Goal: Obtain resource: Download file/media

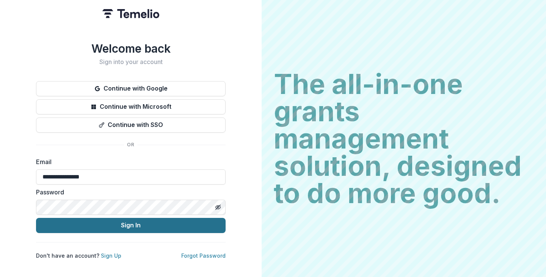
click at [124, 220] on button "Sign In" at bounding box center [131, 225] width 190 height 15
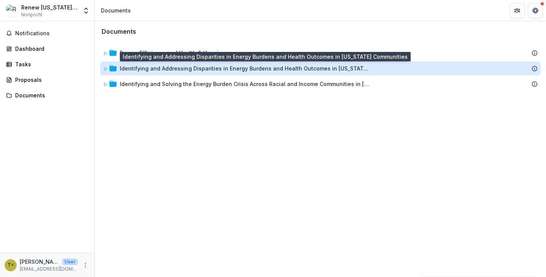
click at [154, 67] on div "Identifying and Addressing Disparities in Energy Burdens and Health Outcomes in…" at bounding box center [245, 69] width 250 height 8
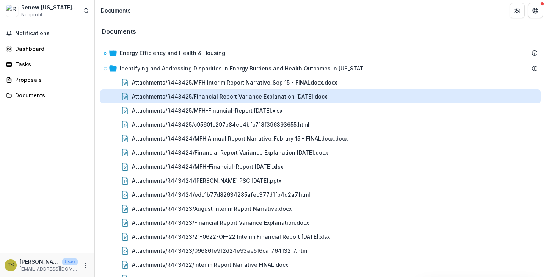
click at [182, 96] on div "Attachments/R443425/Financial Report Variance Explanation [DATE].docx" at bounding box center [229, 97] width 195 height 8
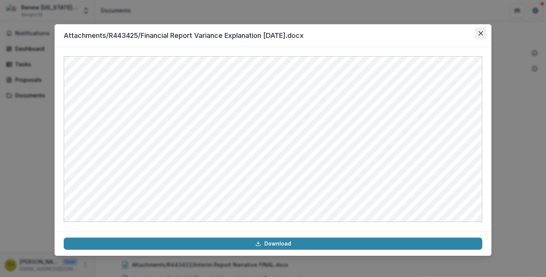
click at [479, 34] on icon "Close" at bounding box center [481, 33] width 5 height 5
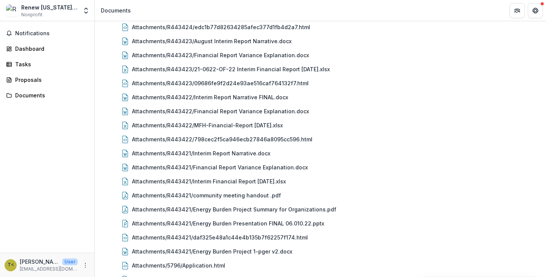
scroll to position [282, 0]
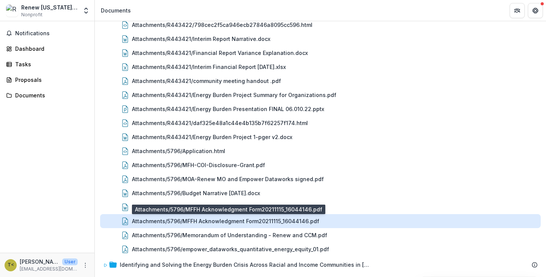
click at [212, 218] on div "Attachments/5796/MFFH Acknowledgment Form20211115_16044146.pdf" at bounding box center [225, 221] width 187 height 8
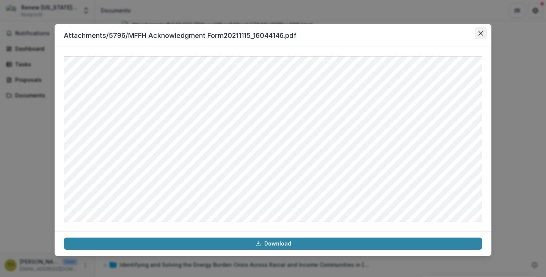
click at [483, 31] on button "Close" at bounding box center [481, 33] width 12 height 12
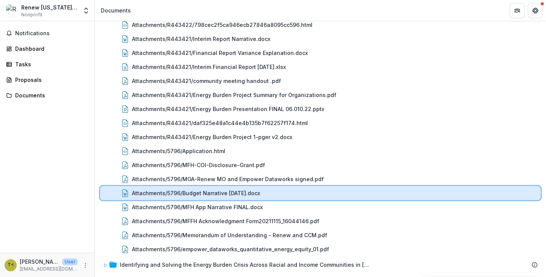
click at [198, 199] on div "Attachments/5796/Budget Narrative [DATE].docx" at bounding box center [320, 193] width 441 height 14
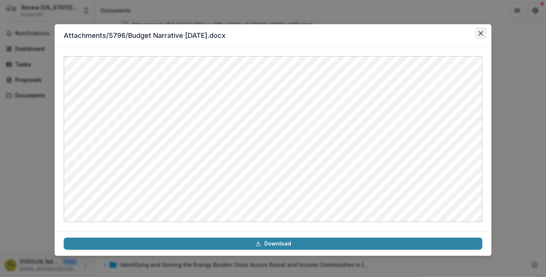
click at [482, 34] on icon "Close" at bounding box center [481, 33] width 5 height 5
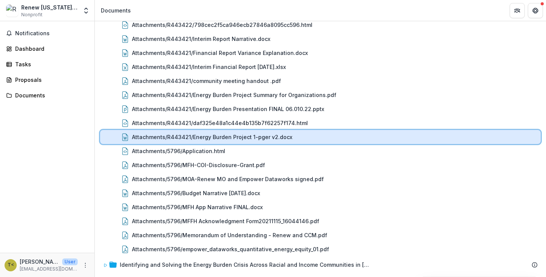
click at [175, 143] on div "Attachments/R443421/Energy Burden Project 1-pger v2.docx" at bounding box center [320, 137] width 441 height 14
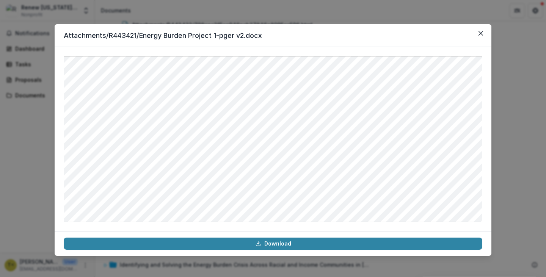
click at [508, 188] on div "Attachments/R443421/Energy Burden Project 1-pger v2.docx Download" at bounding box center [273, 138] width 546 height 277
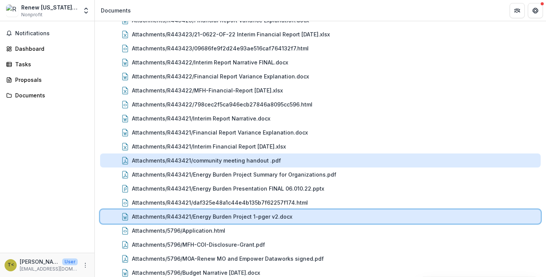
scroll to position [202, 0]
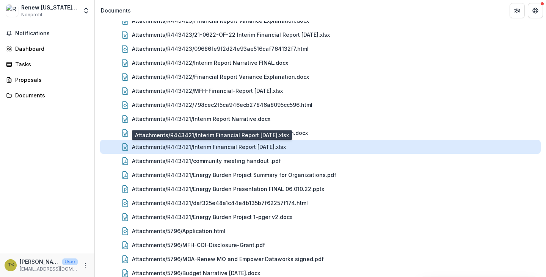
click at [198, 146] on div "Attachments/R443421/Interim Financial Report [DATE].xlsx" at bounding box center [209, 147] width 154 height 8
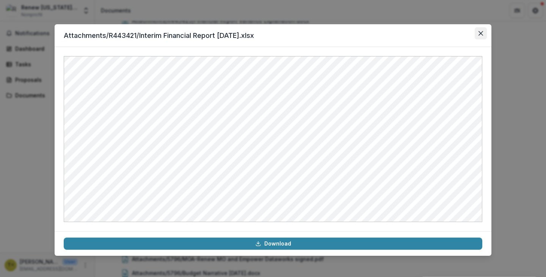
click at [483, 37] on button "Close" at bounding box center [481, 33] width 12 height 12
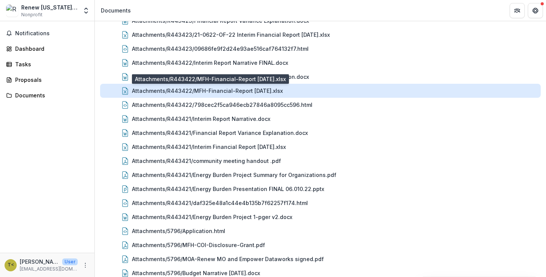
click at [257, 91] on div "Attachments/R443422/MFH-Financial-Report [DATE].xlsx" at bounding box center [207, 91] width 151 height 8
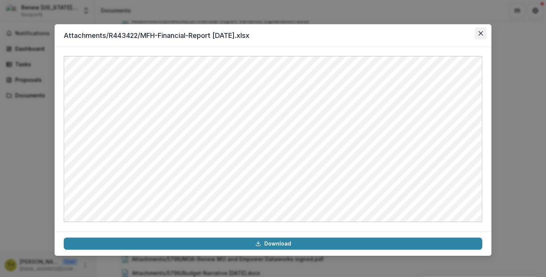
click at [483, 33] on icon "Close" at bounding box center [481, 33] width 5 height 5
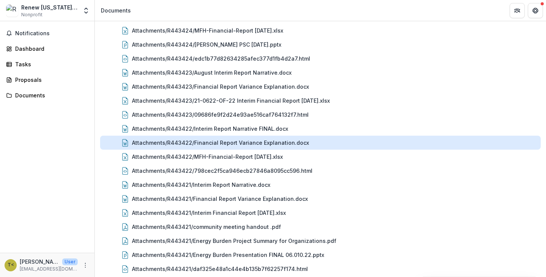
scroll to position [131, 0]
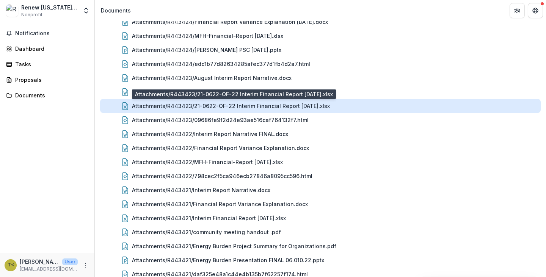
click at [208, 106] on div "Attachments/R443423/21-0622-OF-22 Interim Financial Report [DATE].xlsx" at bounding box center [231, 106] width 198 height 8
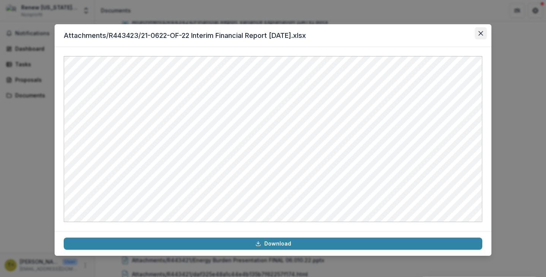
click at [479, 35] on button "Close" at bounding box center [481, 33] width 12 height 12
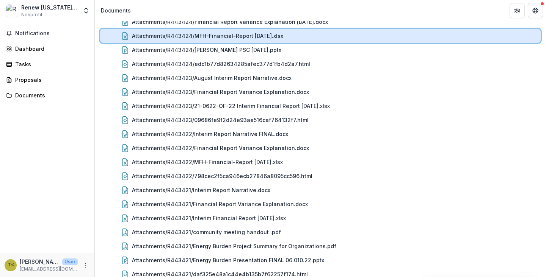
click at [233, 41] on div "Attachments/R443424/MFH-Financial-Report [DATE].xlsx" at bounding box center [320, 36] width 441 height 14
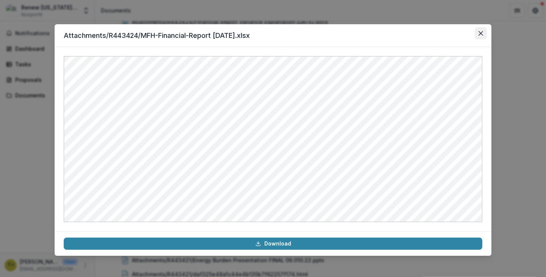
click at [482, 34] on icon "Close" at bounding box center [481, 33] width 5 height 5
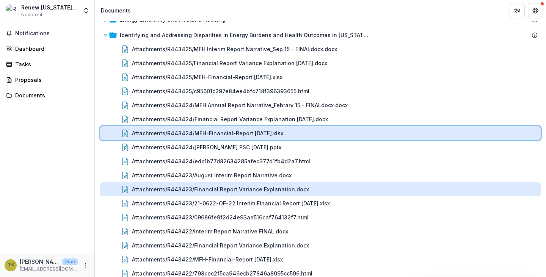
scroll to position [30, 0]
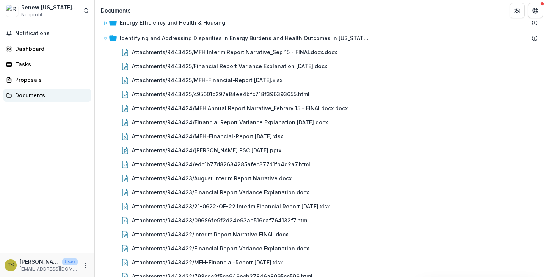
click at [23, 92] on div "Documents" at bounding box center [50, 95] width 70 height 8
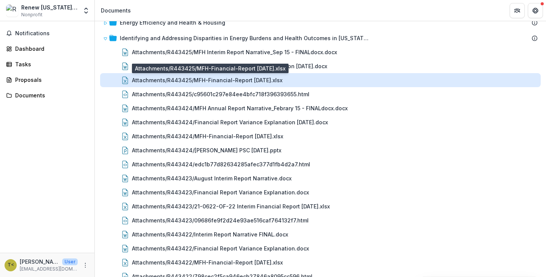
click at [189, 79] on div "Attachments/R443425/MFH-Financial-Report [DATE].xlsx" at bounding box center [207, 80] width 151 height 8
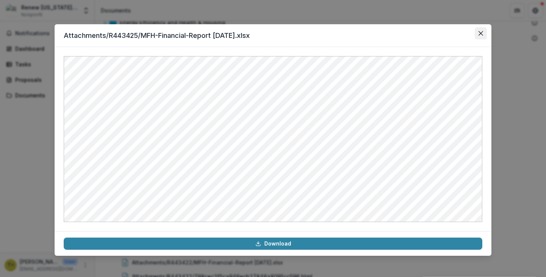
click at [482, 34] on icon "Close" at bounding box center [481, 33] width 5 height 5
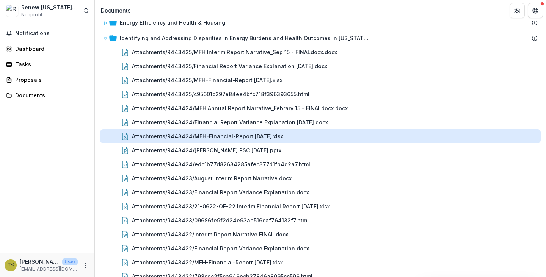
scroll to position [282, 0]
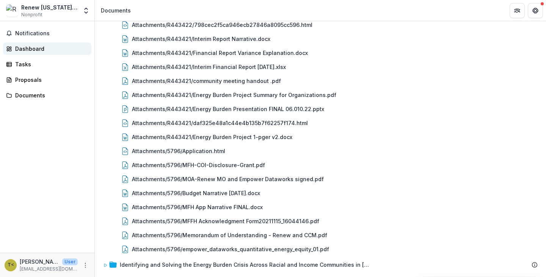
click at [25, 43] on link "Dashboard" at bounding box center [47, 49] width 88 height 13
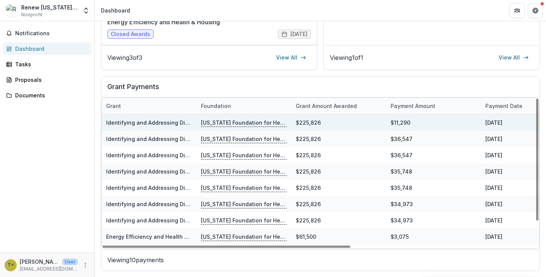
click at [231, 120] on p "[US_STATE] Foundation for Health" at bounding box center [244, 122] width 86 height 8
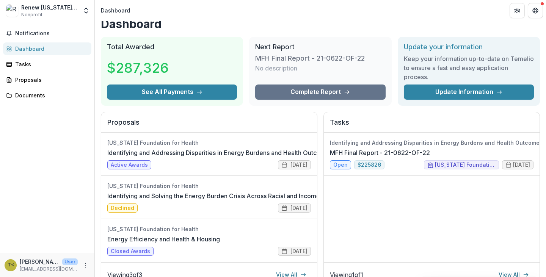
scroll to position [10, 0]
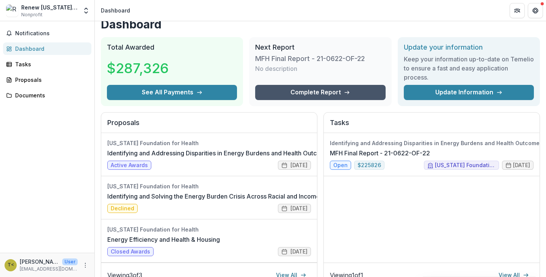
click at [290, 93] on link "Complete Report" at bounding box center [320, 92] width 130 height 15
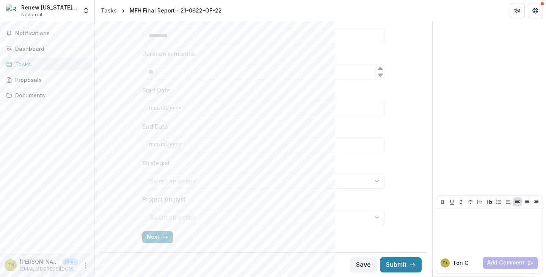
scroll to position [271, 0]
click at [41, 79] on div "Proposals" at bounding box center [50, 80] width 70 height 8
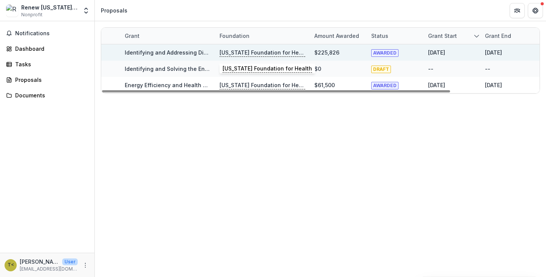
click at [236, 51] on p "[US_STATE] Foundation for Health" at bounding box center [263, 53] width 86 height 8
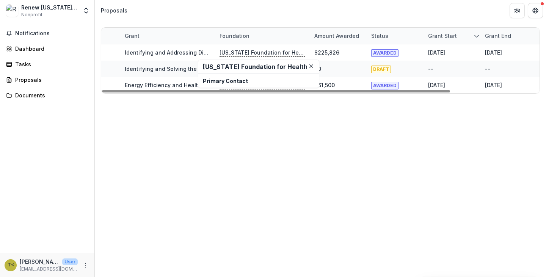
click at [214, 67] on h2 "[US_STATE] Foundation for Health" at bounding box center [259, 66] width 112 height 7
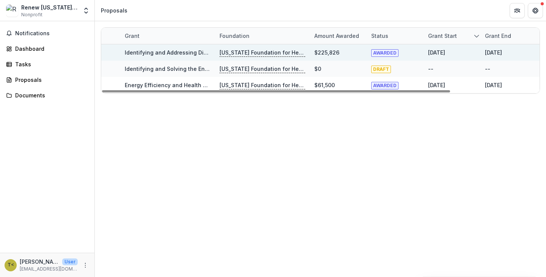
click at [153, 51] on link "Identifying and Addressing Disparities in Energy Burdens and Health Outcomes in…" at bounding box center [267, 52] width 285 height 6
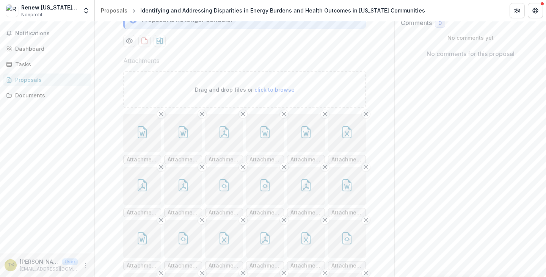
scroll to position [99, 0]
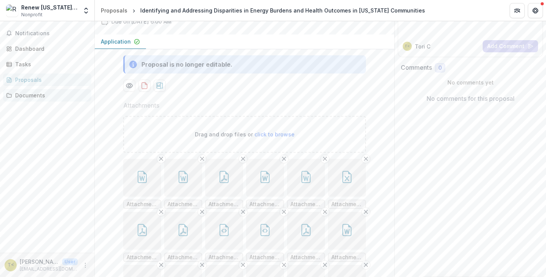
click at [38, 94] on div "Documents" at bounding box center [50, 95] width 70 height 8
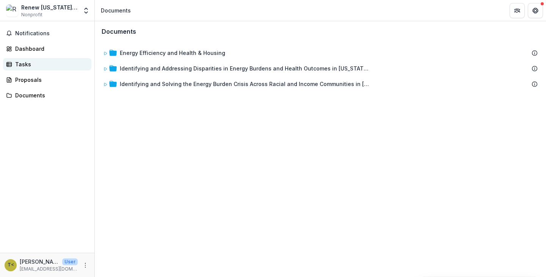
click at [30, 63] on div "Tasks" at bounding box center [50, 64] width 70 height 8
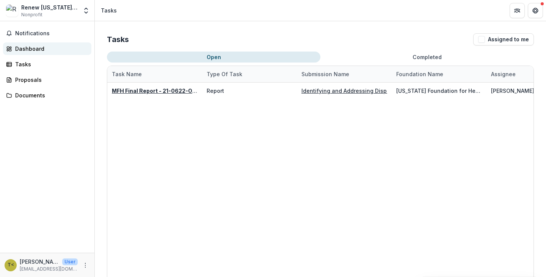
click at [24, 44] on link "Dashboard" at bounding box center [47, 49] width 88 height 13
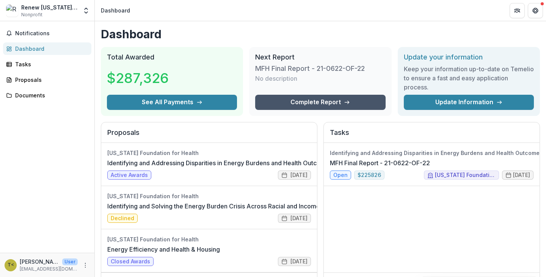
click at [294, 103] on link "Complete Report" at bounding box center [320, 102] width 130 height 15
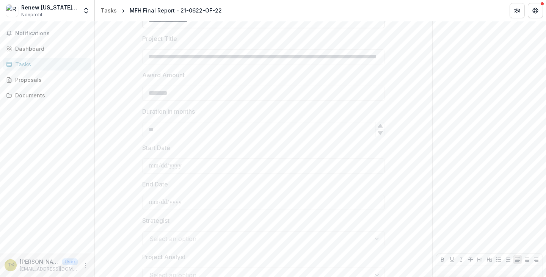
scroll to position [272, 0]
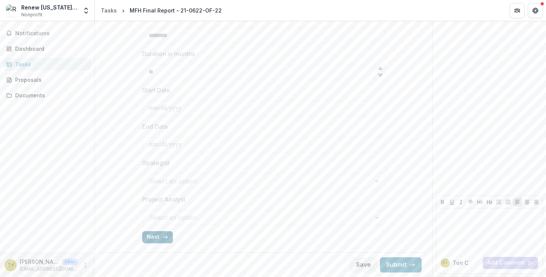
click at [162, 237] on icon "button" at bounding box center [165, 238] width 6 height 6
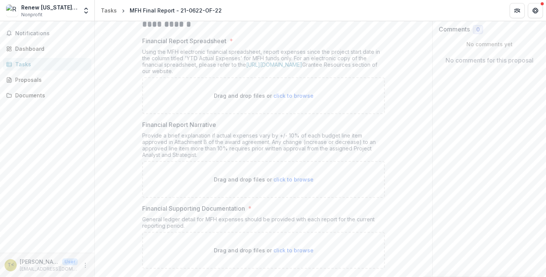
scroll to position [0, 0]
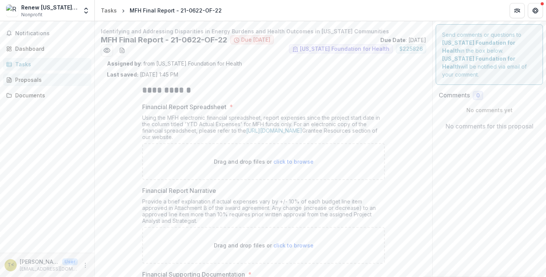
click at [18, 79] on div "Proposals" at bounding box center [50, 80] width 70 height 8
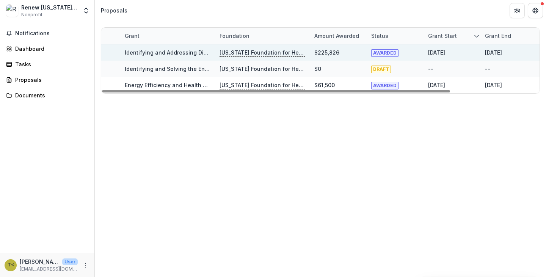
click at [156, 50] on link "Identifying and Addressing Disparities in Energy Burdens and Health Outcomes in…" at bounding box center [267, 52] width 285 height 6
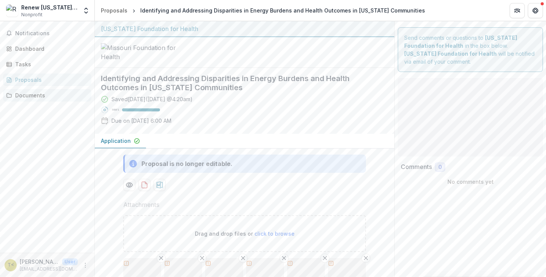
click at [25, 95] on div "Documents" at bounding box center [50, 95] width 70 height 8
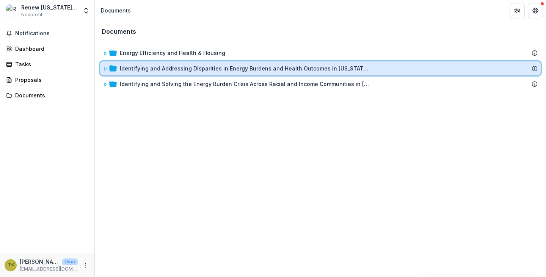
click at [145, 64] on div "Identifying and Addressing Disparities in Energy Burdens and Health Outcomes in…" at bounding box center [320, 68] width 441 height 14
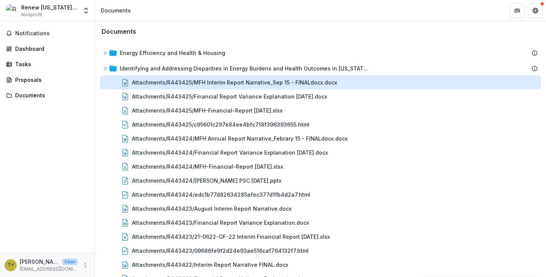
click at [265, 80] on div "Attachments/R443425/MFH Interim Report Narrative_Sep 15 - FINALdocx.docx" at bounding box center [234, 83] width 205 height 8
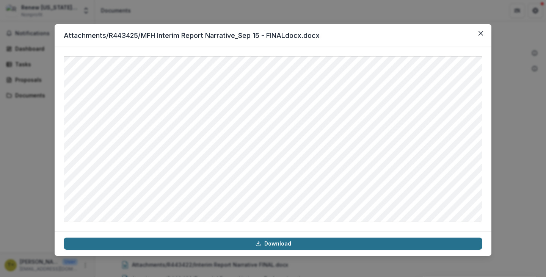
click at [369, 243] on link "Download" at bounding box center [273, 244] width 419 height 12
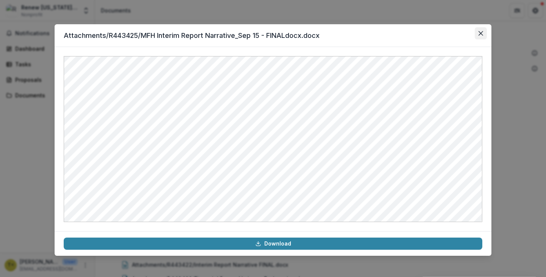
click at [476, 33] on button "Close" at bounding box center [481, 33] width 12 height 12
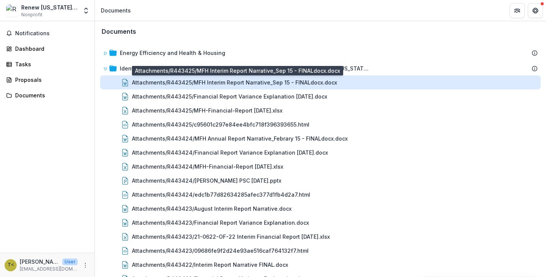
click at [247, 81] on div "Attachments/R443425/MFH Interim Report Narrative_Sep 15 - FINALdocx.docx" at bounding box center [234, 83] width 205 height 8
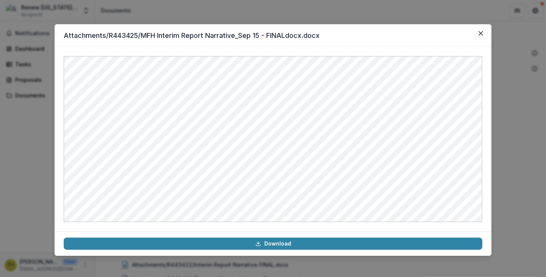
click at [507, 156] on div "Attachments/R443425/MFH Interim Report Narrative_Sep 15 - FINALdocx.docx Downlo…" at bounding box center [273, 138] width 546 height 277
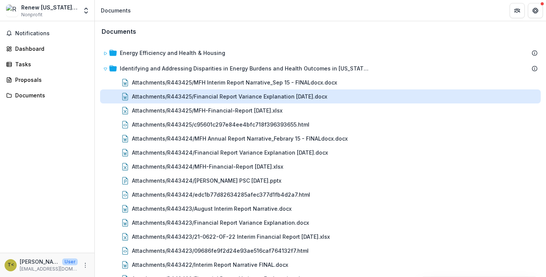
click at [220, 98] on div "Attachments/R443425/Financial Report Variance Explanation [DATE].docx" at bounding box center [229, 97] width 195 height 8
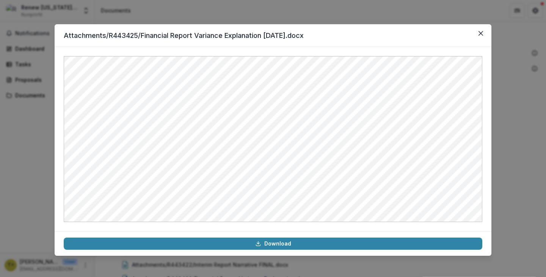
click at [517, 190] on div "Attachments/R443425/Financial Report Variance Explanation [DATE].docx Download" at bounding box center [273, 138] width 546 height 277
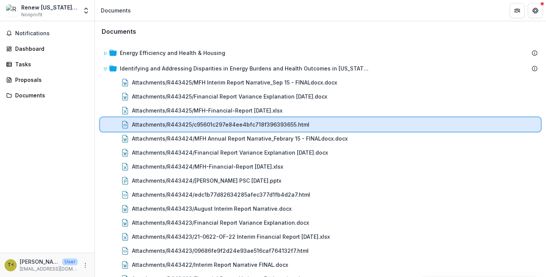
click at [337, 126] on div "Attachments/R443425/c95601c297e84ee4bfc718f396393655.html" at bounding box center [335, 125] width 406 height 8
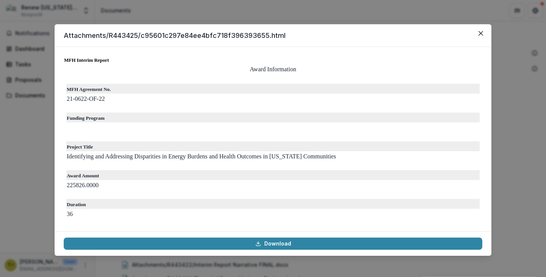
drag, startPoint x: 507, startPoint y: 153, endPoint x: 502, endPoint y: 153, distance: 5.0
click at [504, 153] on div "Attachments/R443425/c95601c297e84ee4bfc718f396393655.html MFH Interim Report Aw…" at bounding box center [273, 138] width 546 height 277
